Goal: Task Accomplishment & Management: Manage account settings

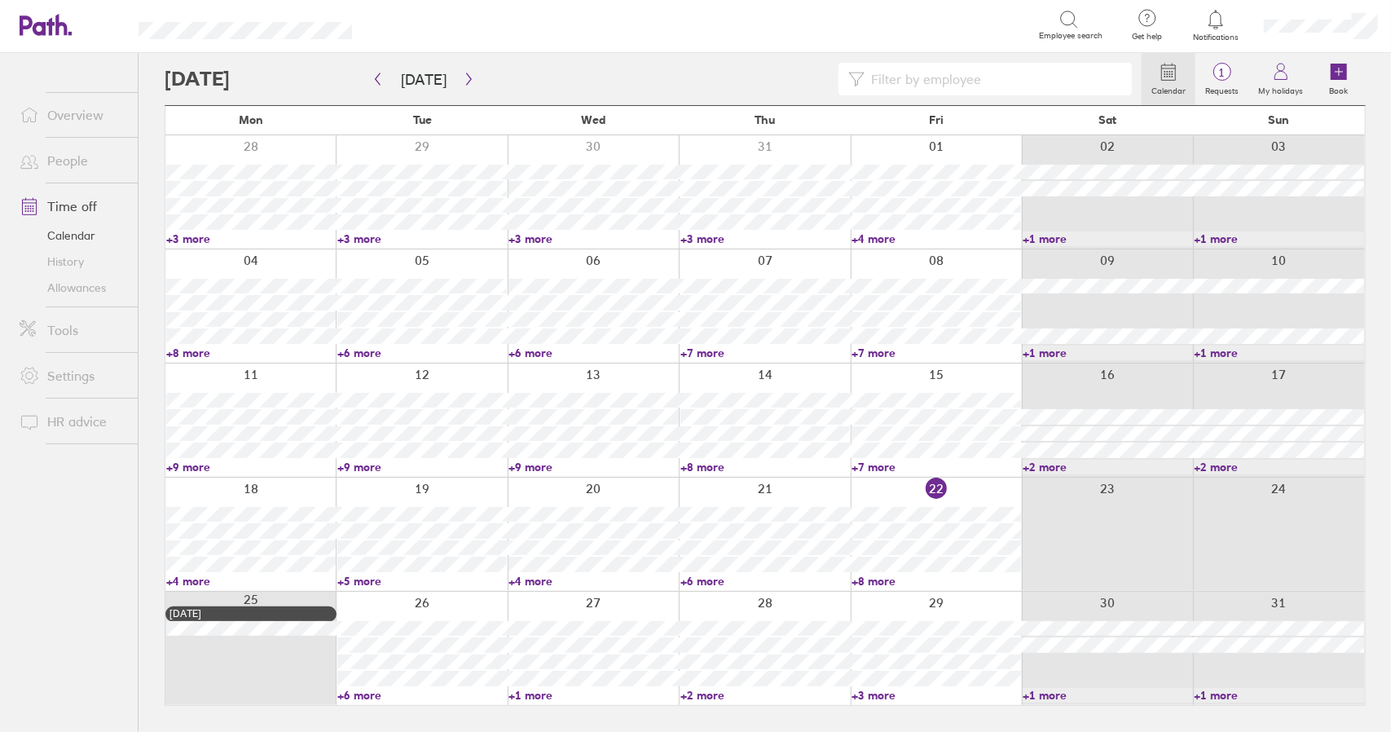
click at [70, 206] on link "Time off" at bounding box center [72, 206] width 131 height 33
click at [363, 693] on link "+6 more" at bounding box center [421, 695] width 169 height 15
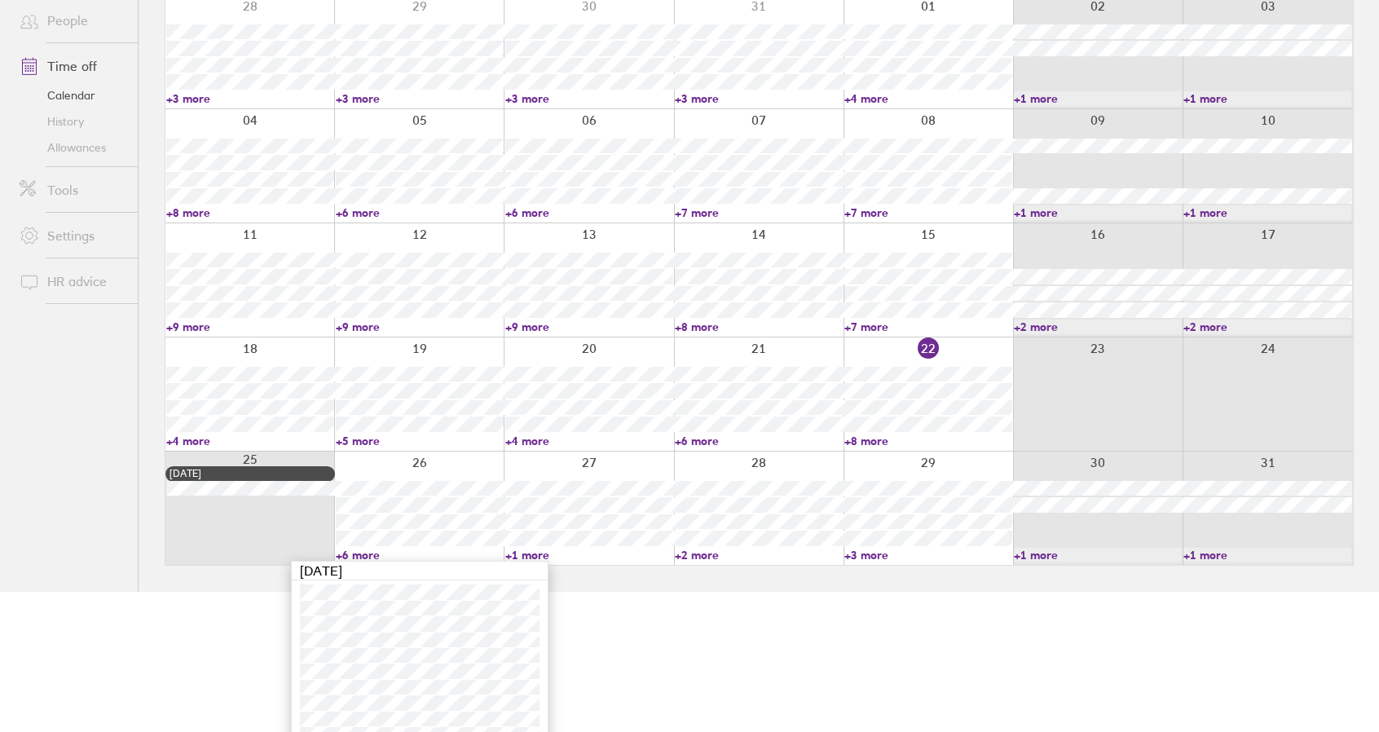
scroll to position [158, 0]
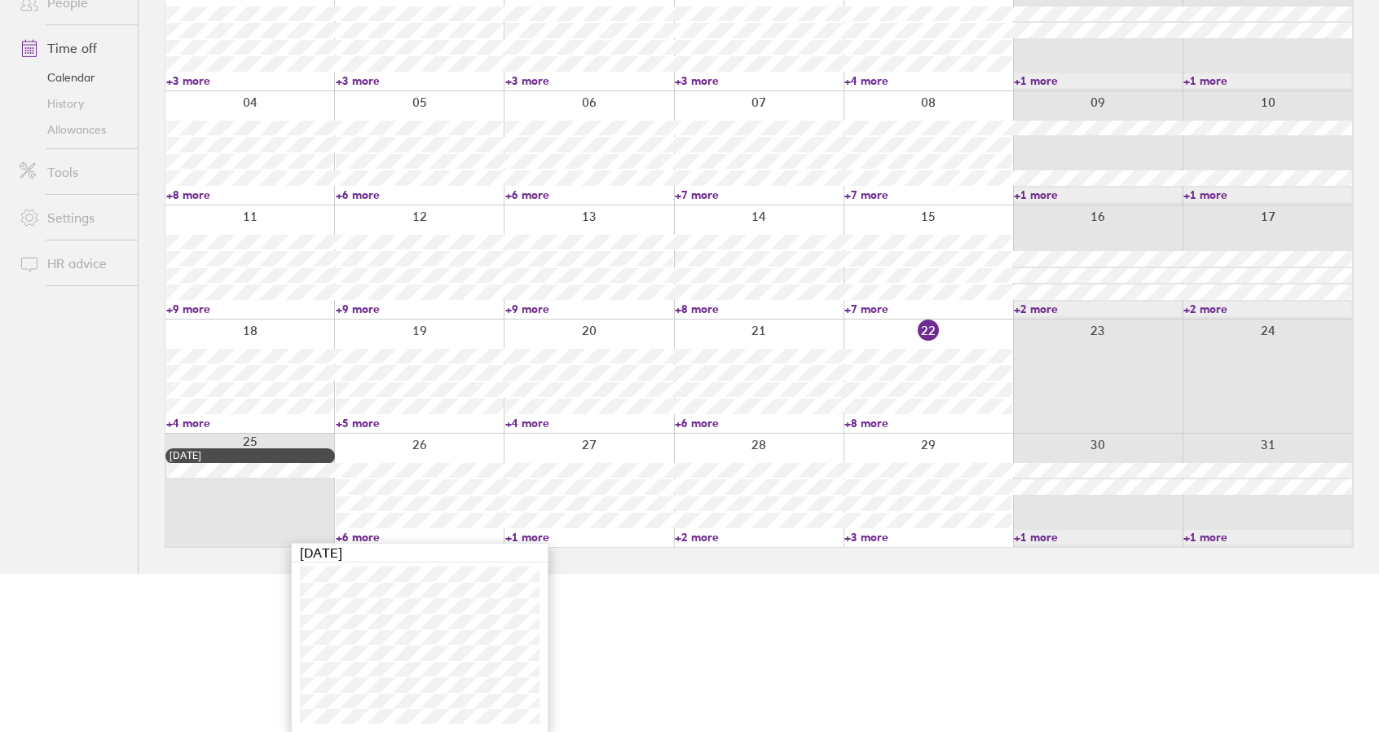
click at [361, 538] on link "+6 more" at bounding box center [420, 537] width 168 height 15
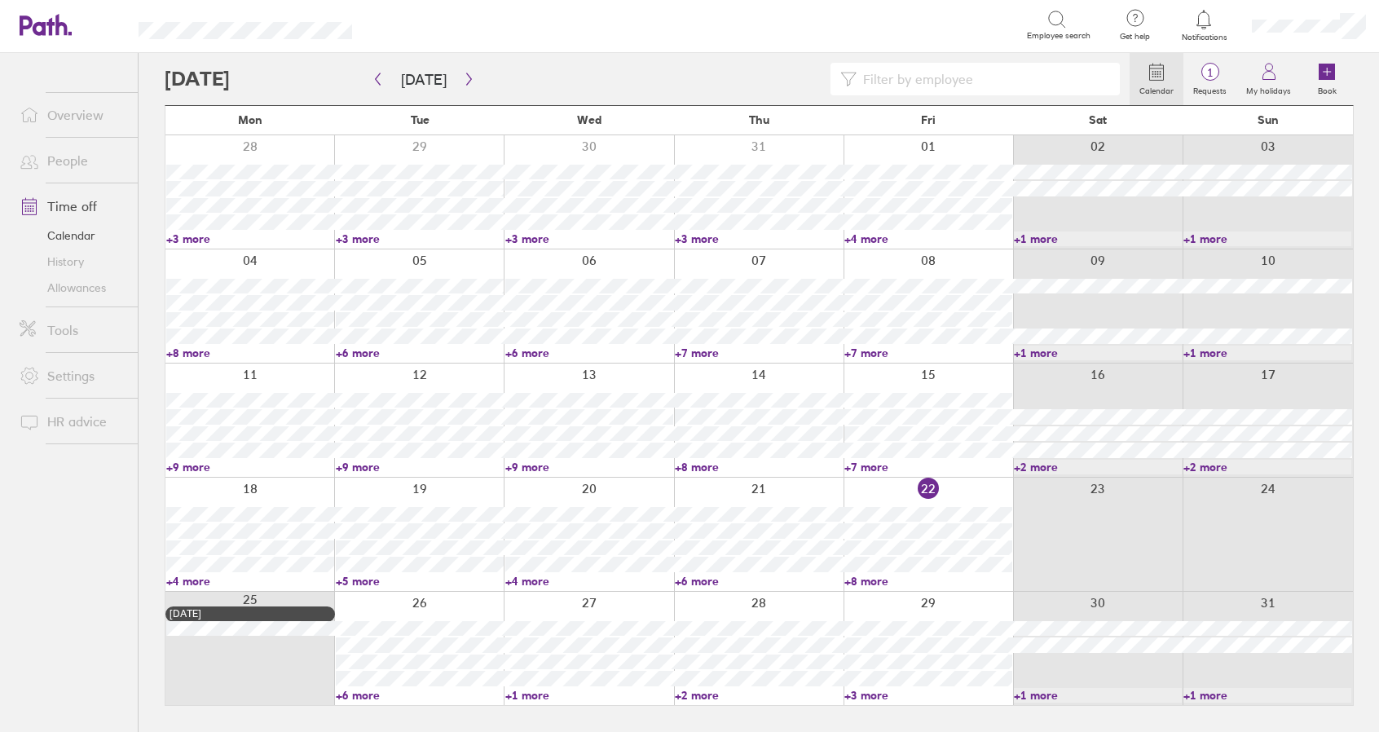
scroll to position [0, 0]
click at [544, 689] on link "+1 more" at bounding box center [592, 695] width 169 height 15
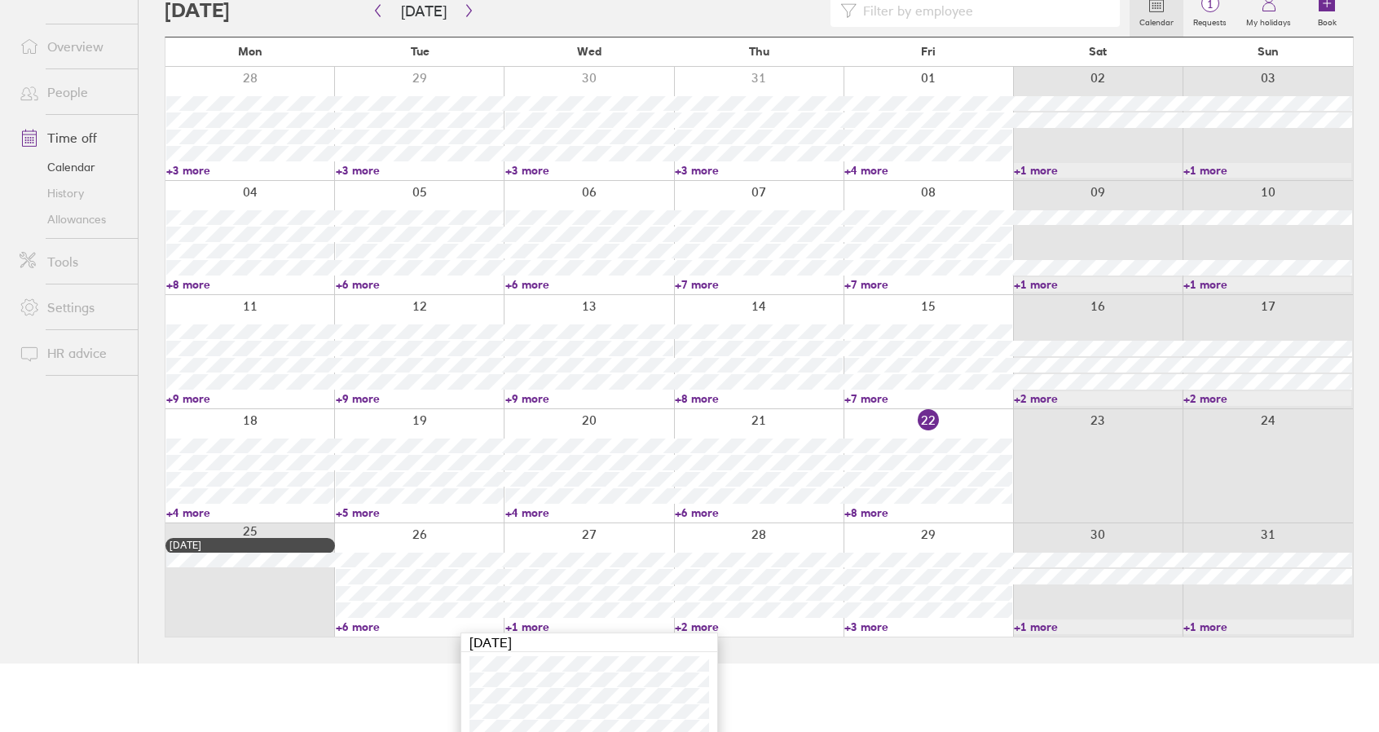
scroll to position [79, 0]
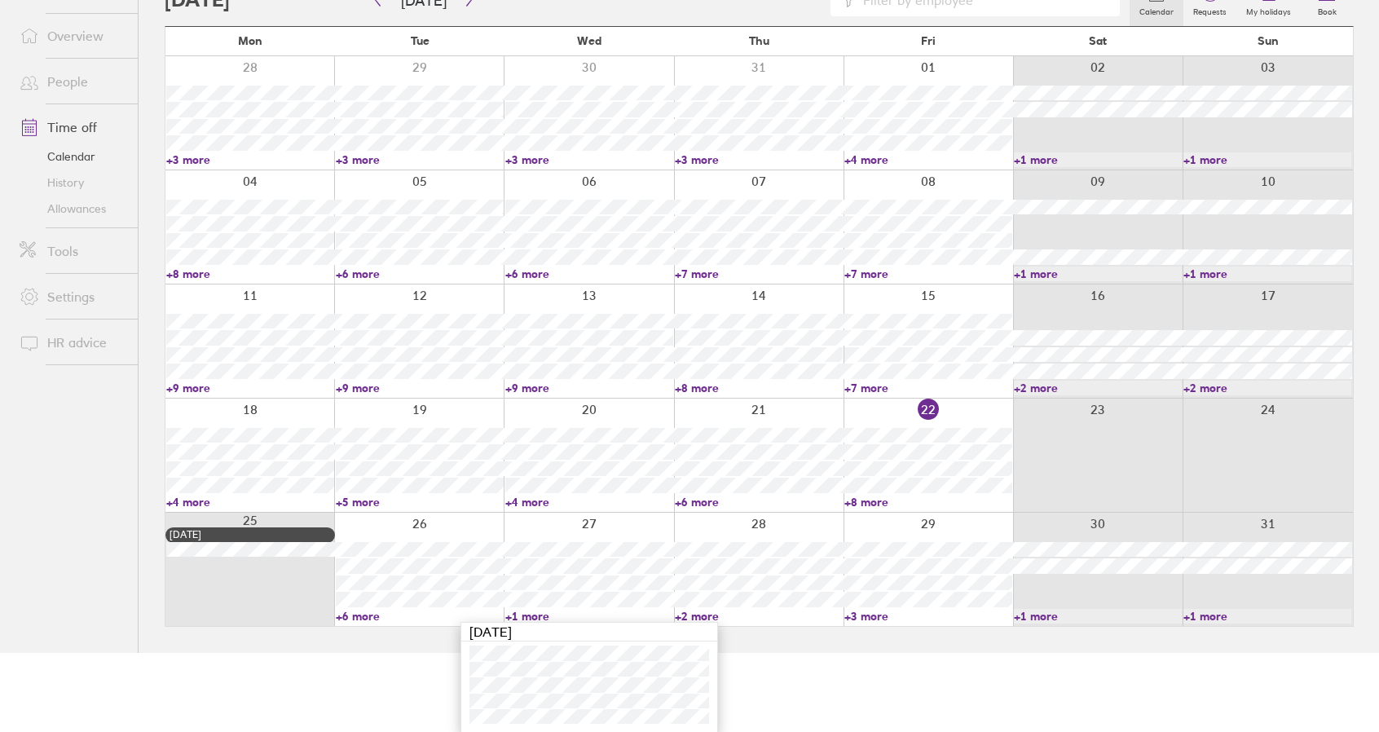
click at [535, 615] on link "+1 more" at bounding box center [589, 616] width 168 height 15
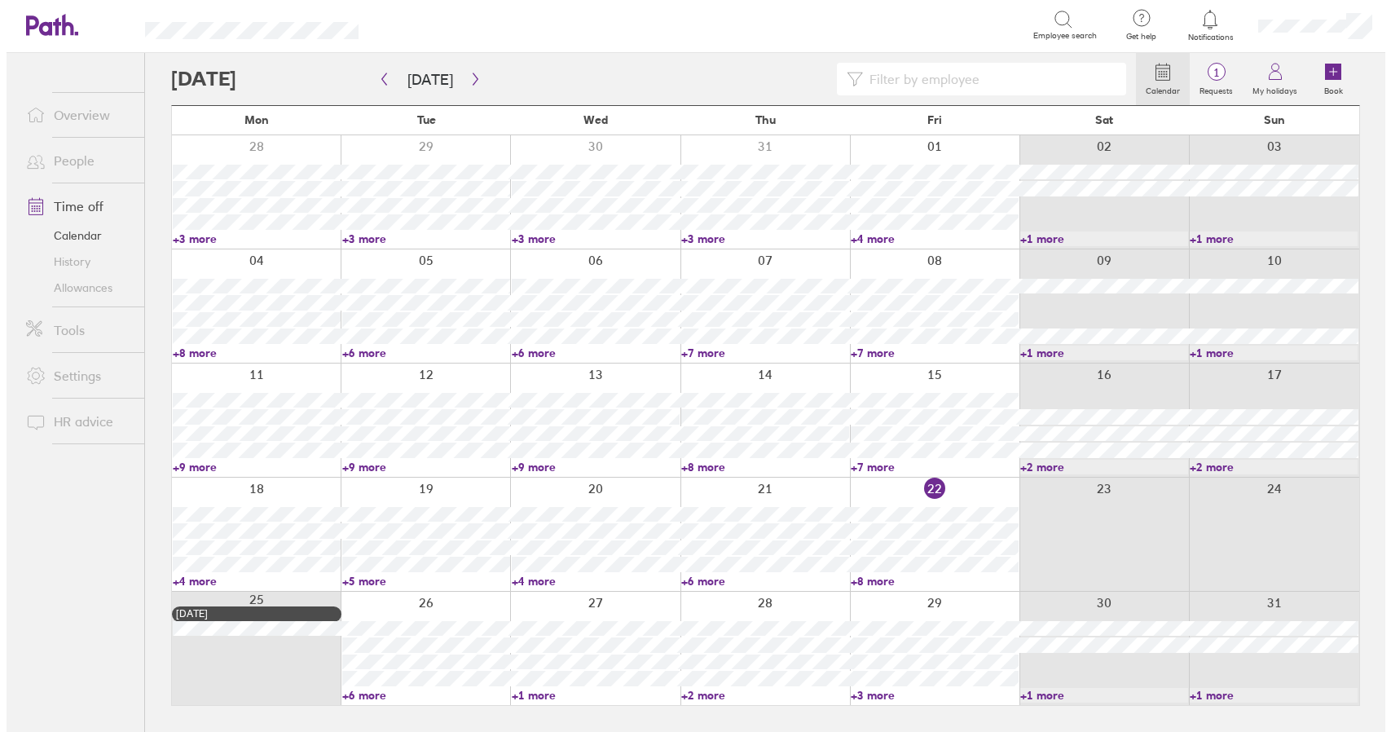
scroll to position [0, 0]
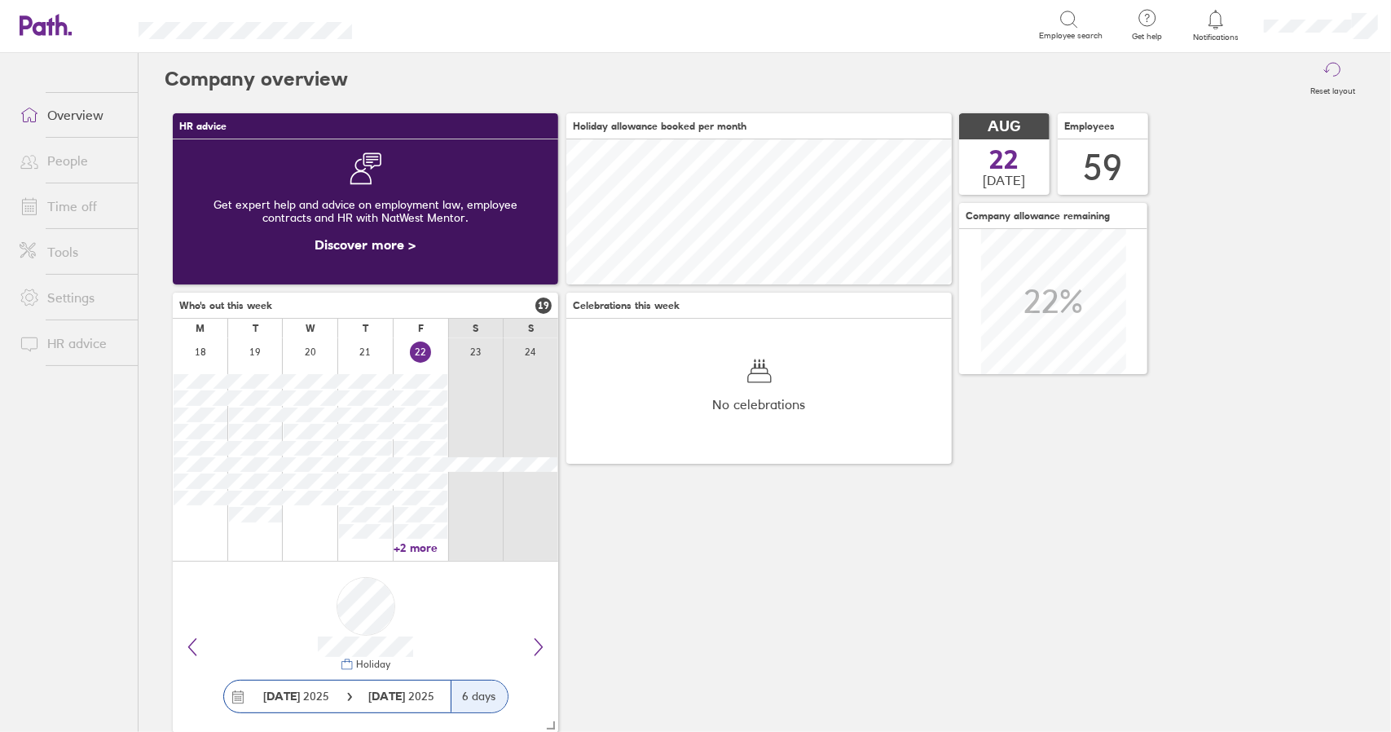
scroll to position [145, 385]
click at [62, 207] on link "Time off" at bounding box center [72, 206] width 131 height 33
